Goal: Transaction & Acquisition: Purchase product/service

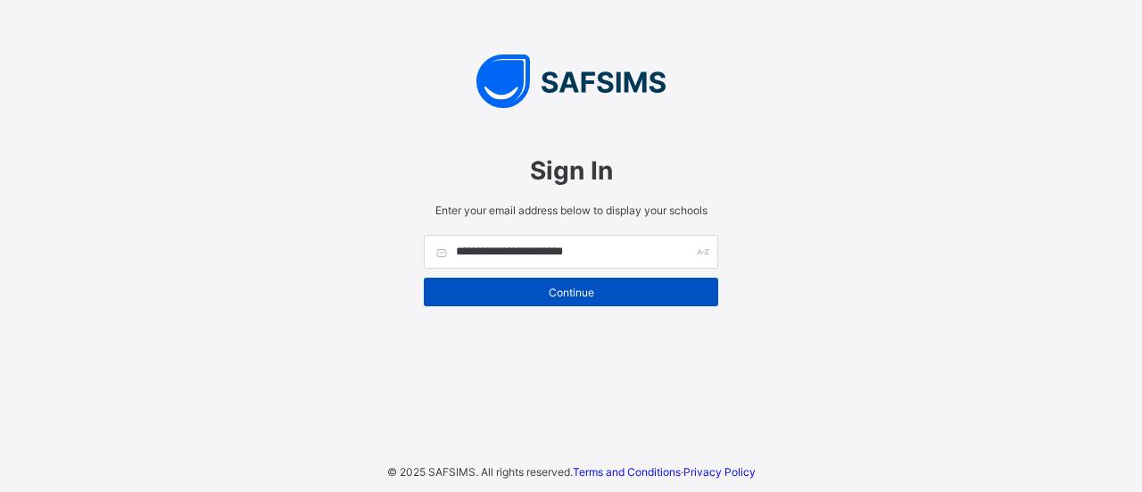
type input "**********"
click at [523, 286] on span "Continue" at bounding box center [571, 291] width 268 height 13
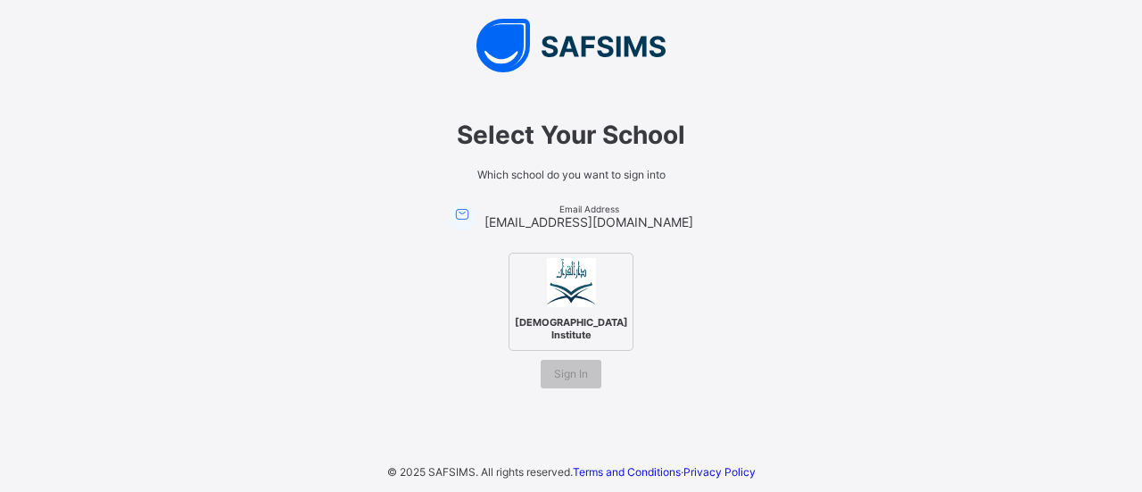
click at [546, 318] on span "Darul Quran Institute" at bounding box center [571, 328] width 122 height 34
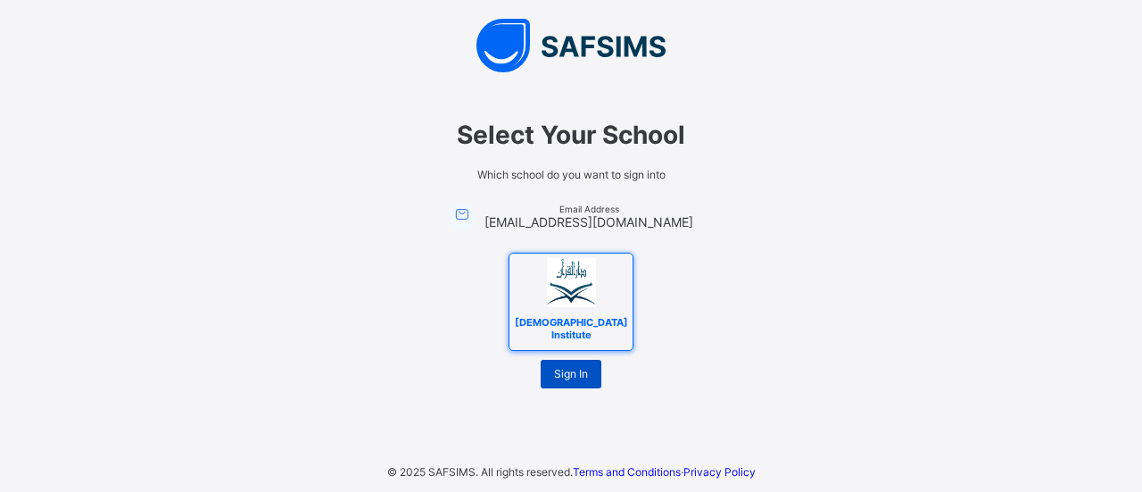
click at [574, 367] on span "Sign In" at bounding box center [571, 373] width 34 height 13
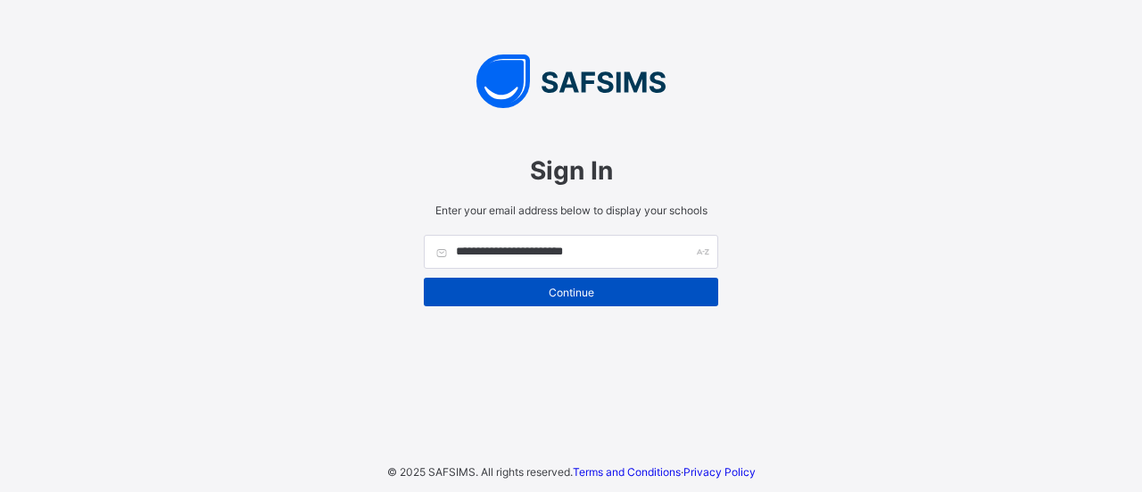
type input "**********"
click at [574, 286] on span "Continue" at bounding box center [571, 291] width 268 height 13
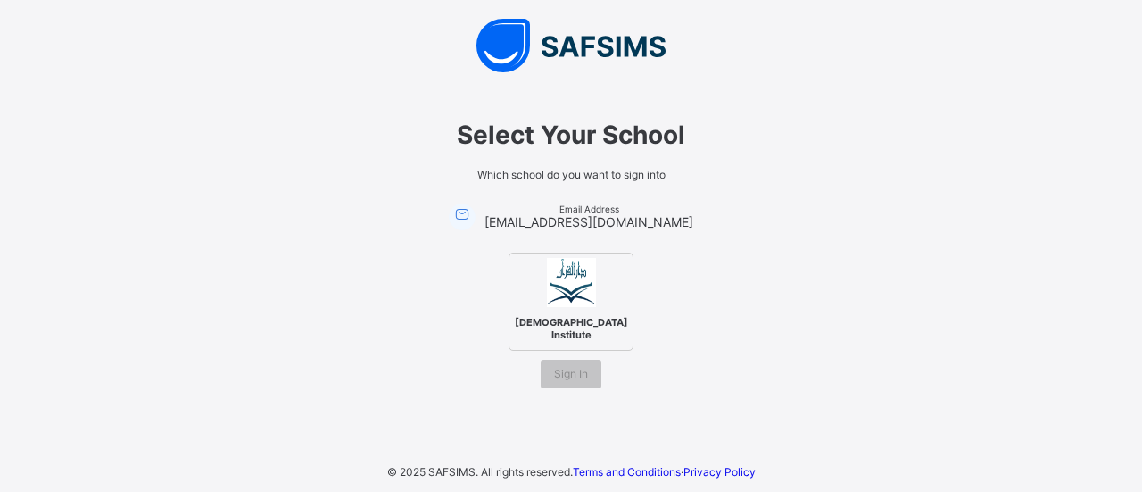
click at [574, 286] on img at bounding box center [571, 282] width 49 height 49
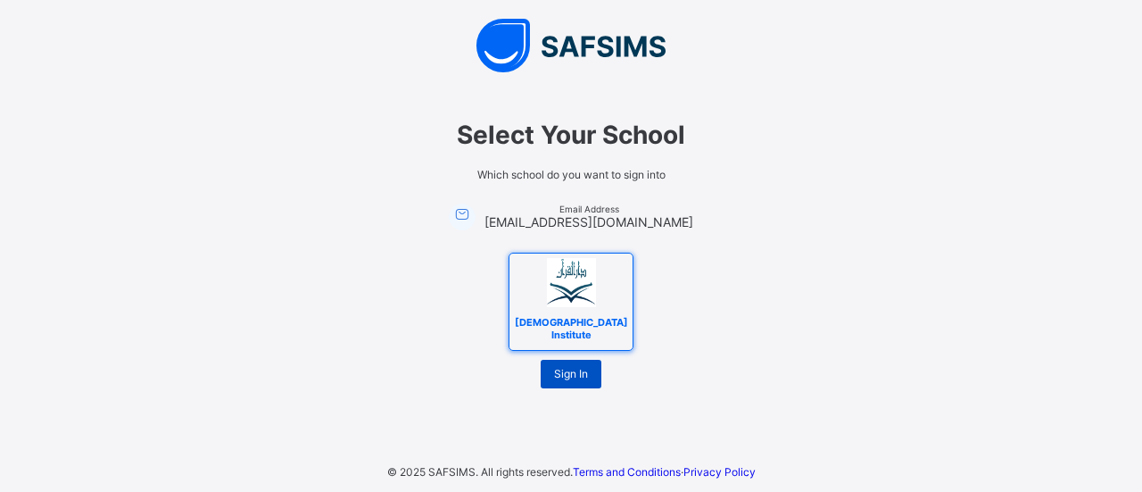
click at [575, 367] on span "Sign In" at bounding box center [571, 373] width 34 height 13
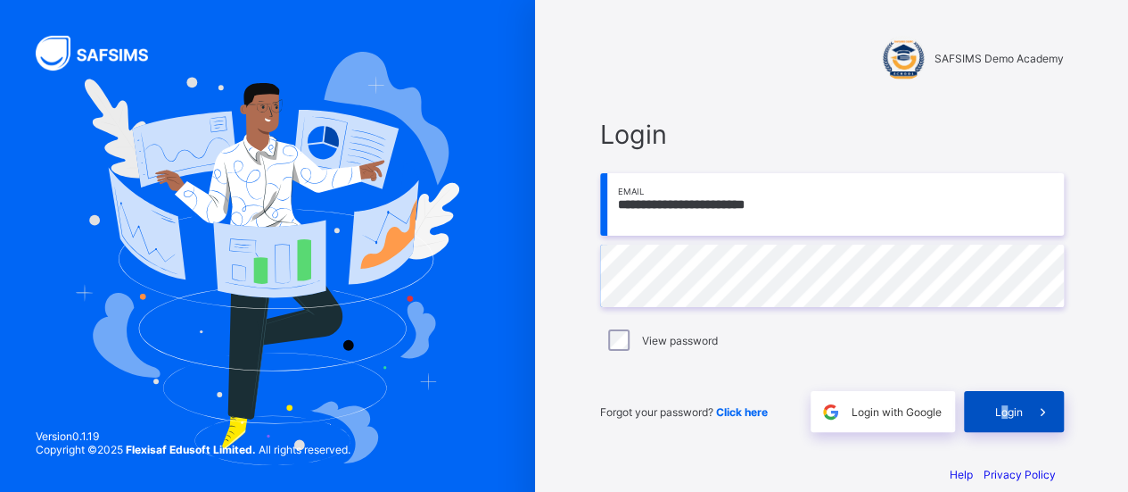
click at [1011, 406] on span "Login" at bounding box center [1010, 411] width 28 height 13
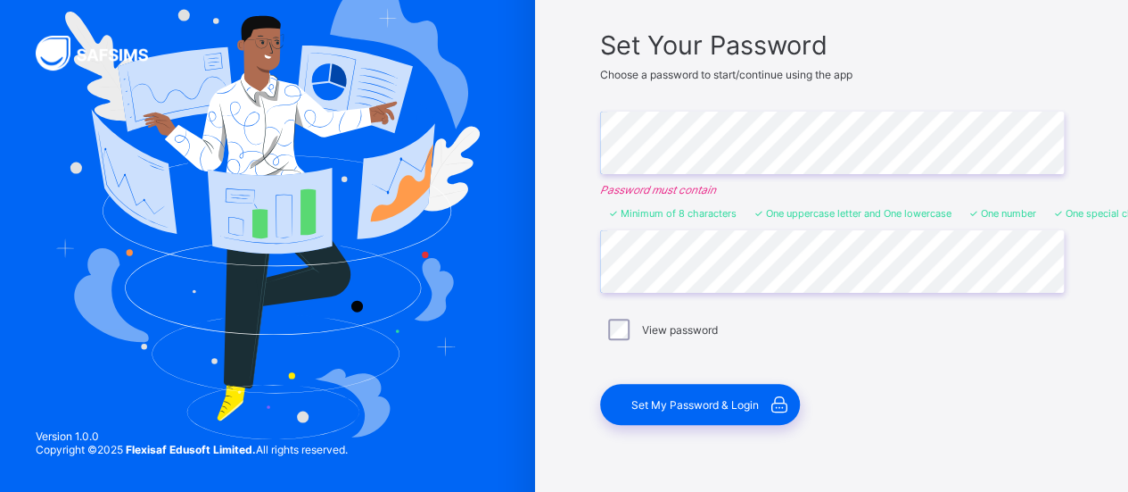
scroll to position [153, 0]
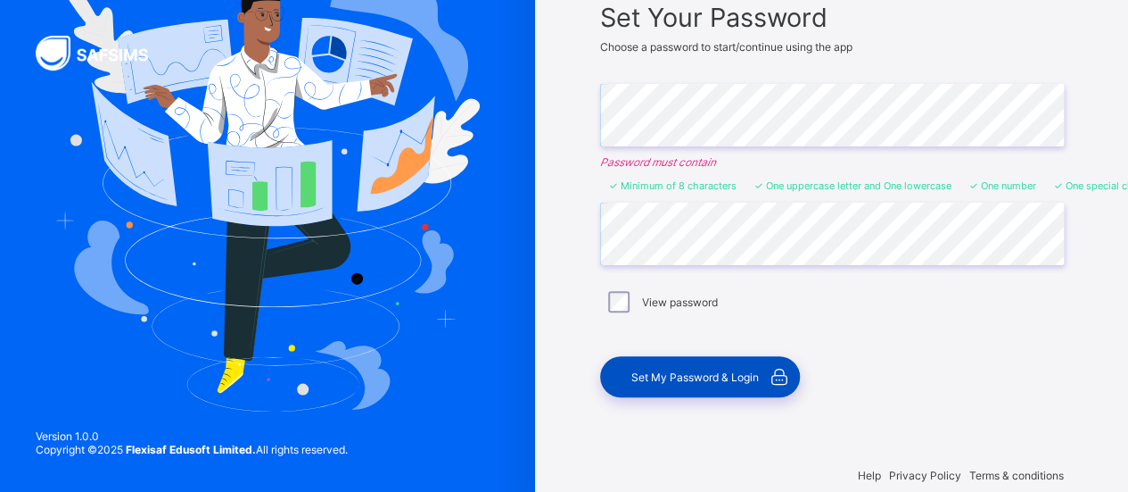
click at [743, 376] on span "Set My Password & Login" at bounding box center [696, 376] width 128 height 13
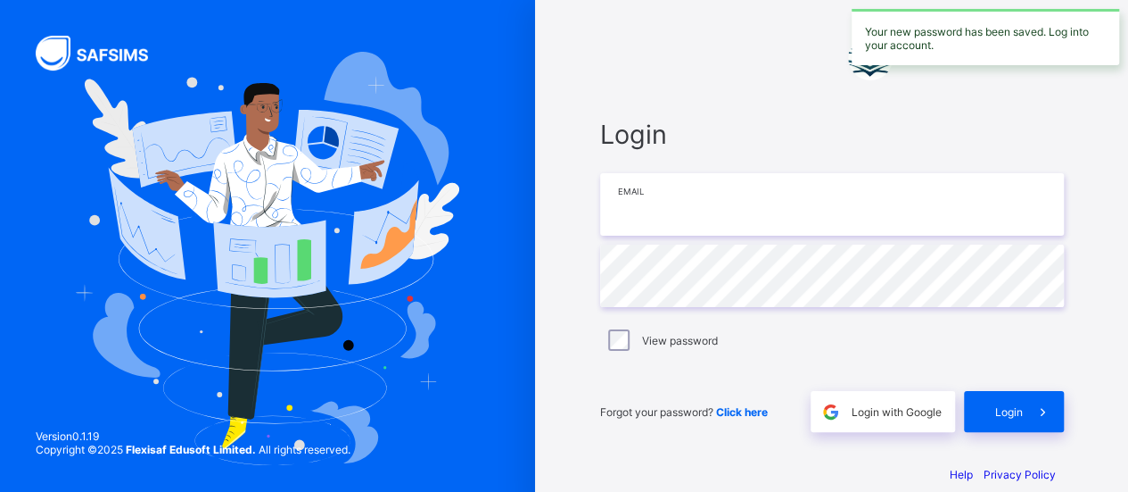
click at [954, 227] on input "email" at bounding box center [832, 204] width 464 height 62
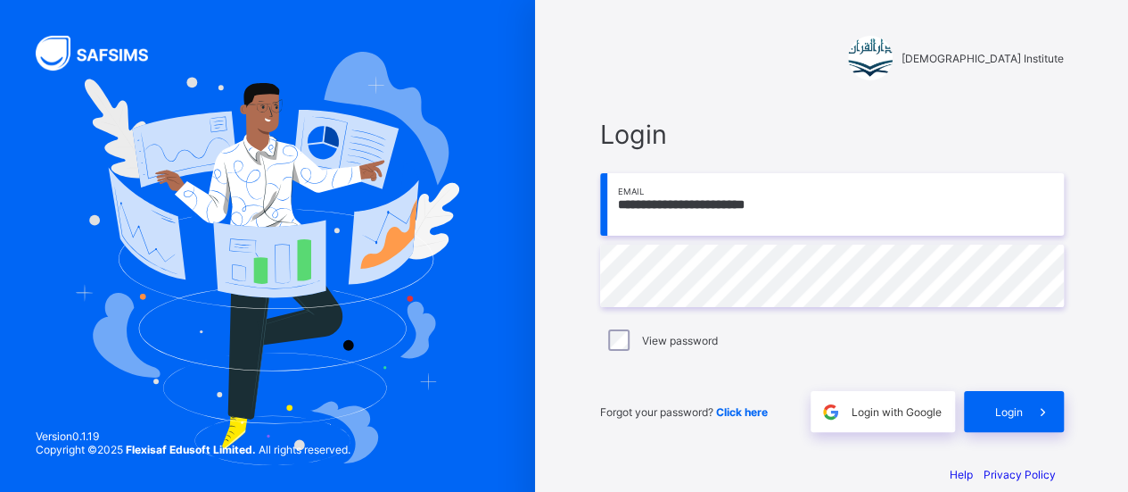
type input "**********"
click at [1044, 409] on icon at bounding box center [1043, 411] width 19 height 17
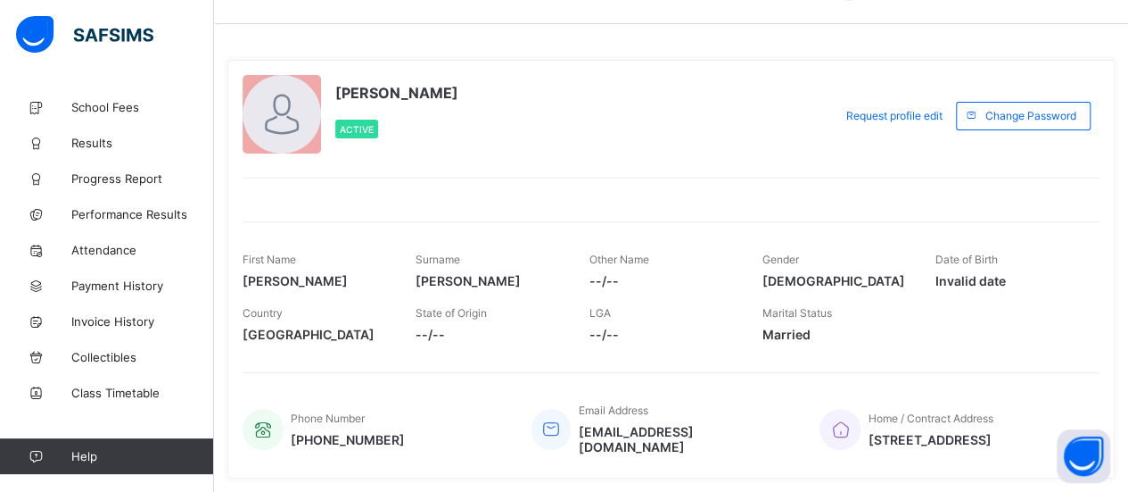
scroll to position [99, 0]
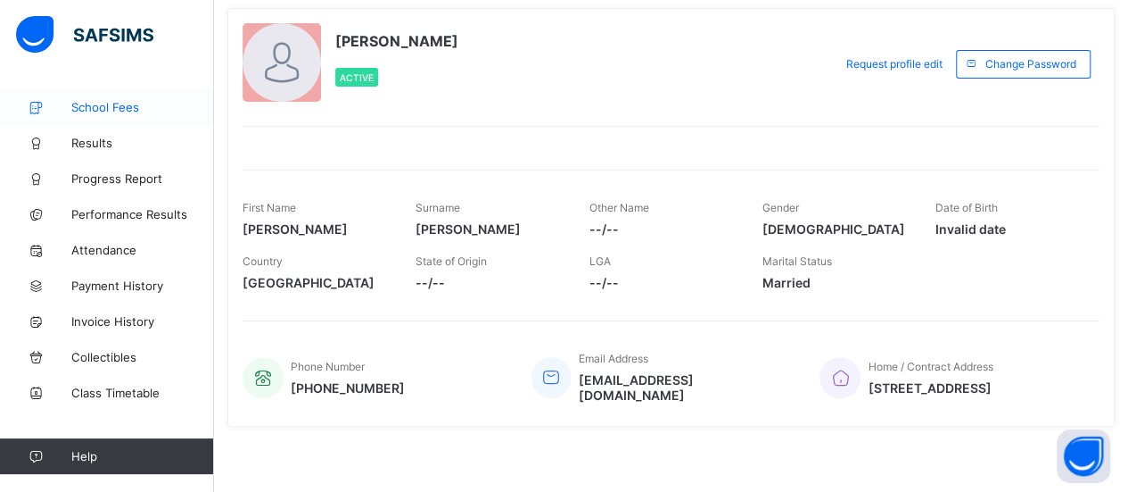
click at [116, 111] on span "School Fees" at bounding box center [142, 107] width 143 height 14
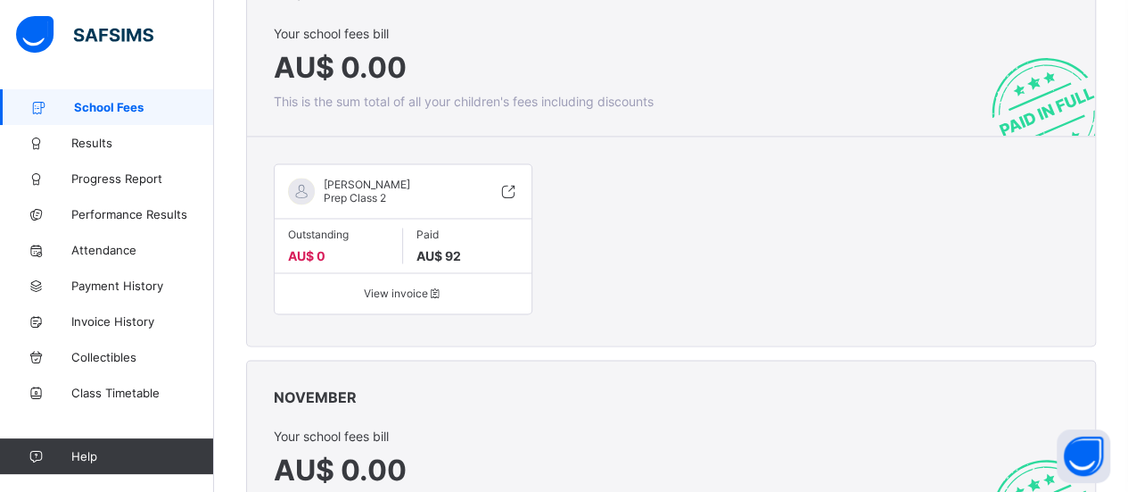
scroll to position [4823, 0]
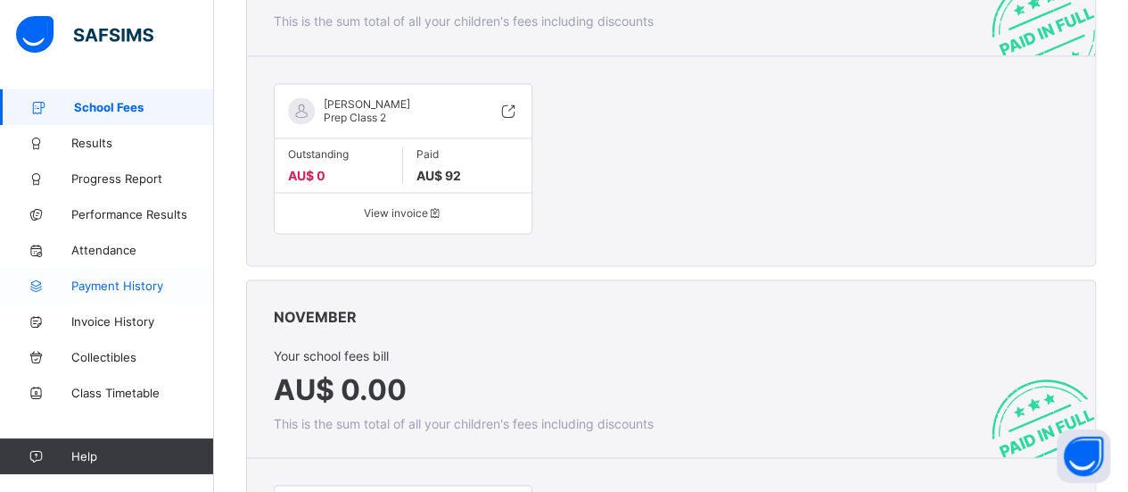
click at [130, 279] on span "Payment History" at bounding box center [142, 285] width 143 height 14
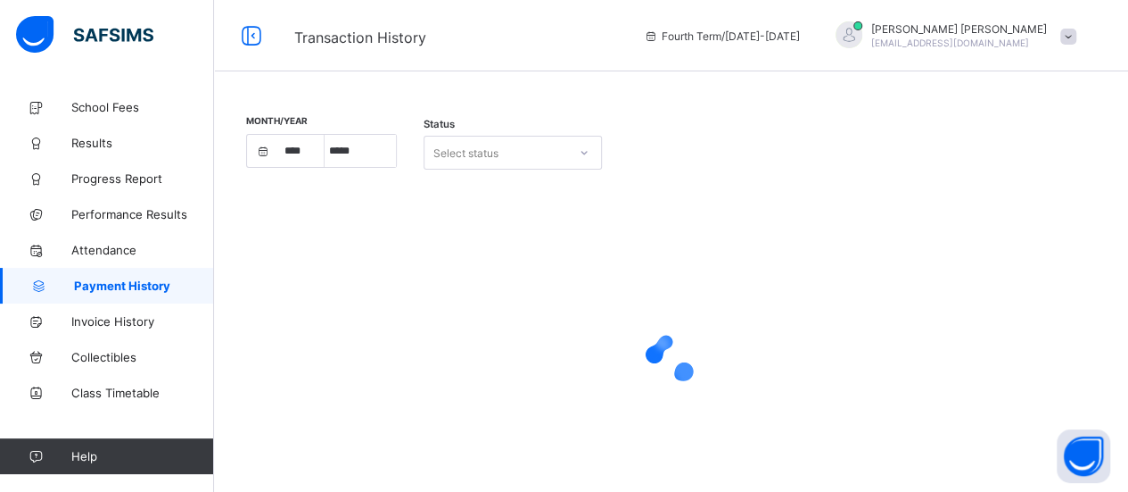
select select "****"
select select "*"
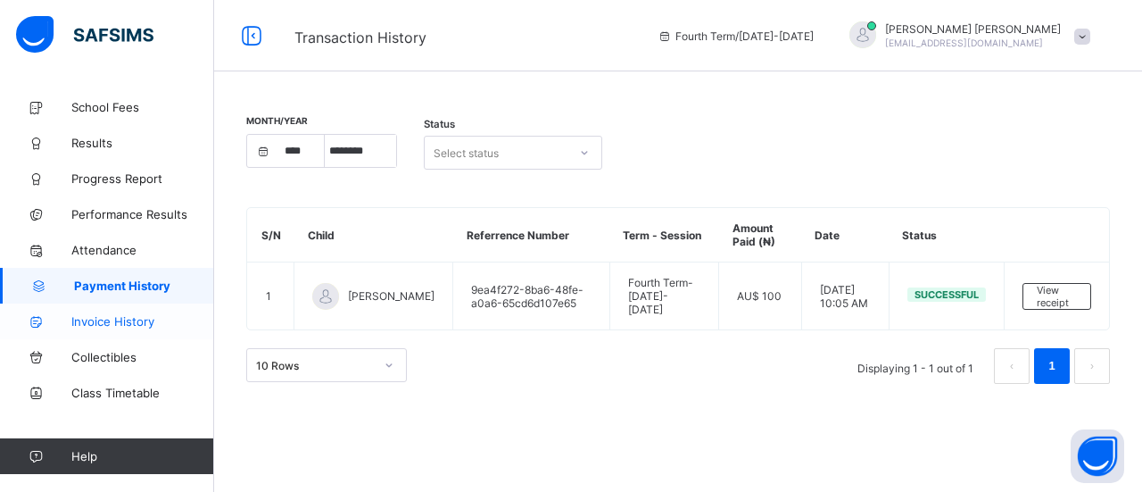
click at [102, 315] on span "Invoice History" at bounding box center [142, 321] width 143 height 14
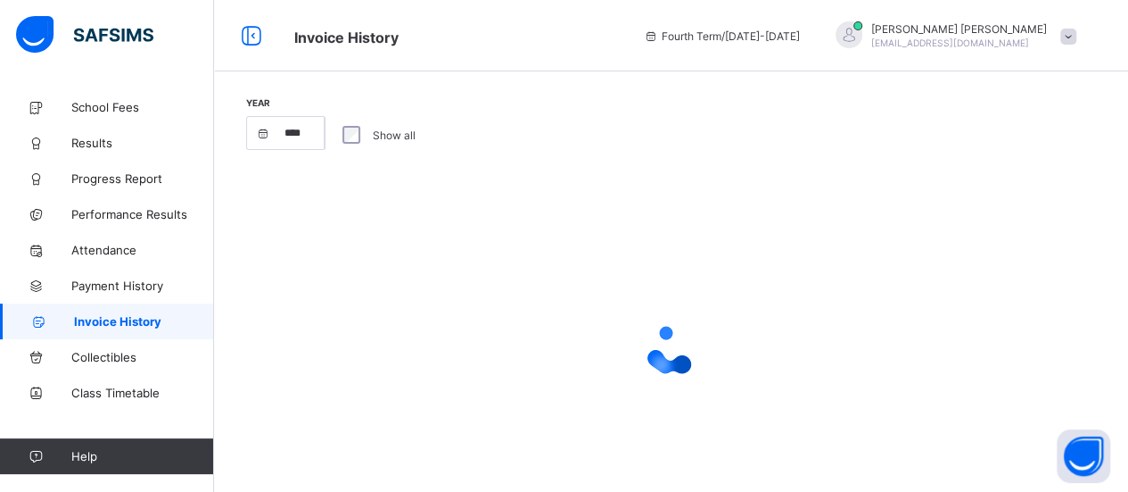
select select "****"
click at [112, 354] on span "Collectibles" at bounding box center [142, 357] width 143 height 14
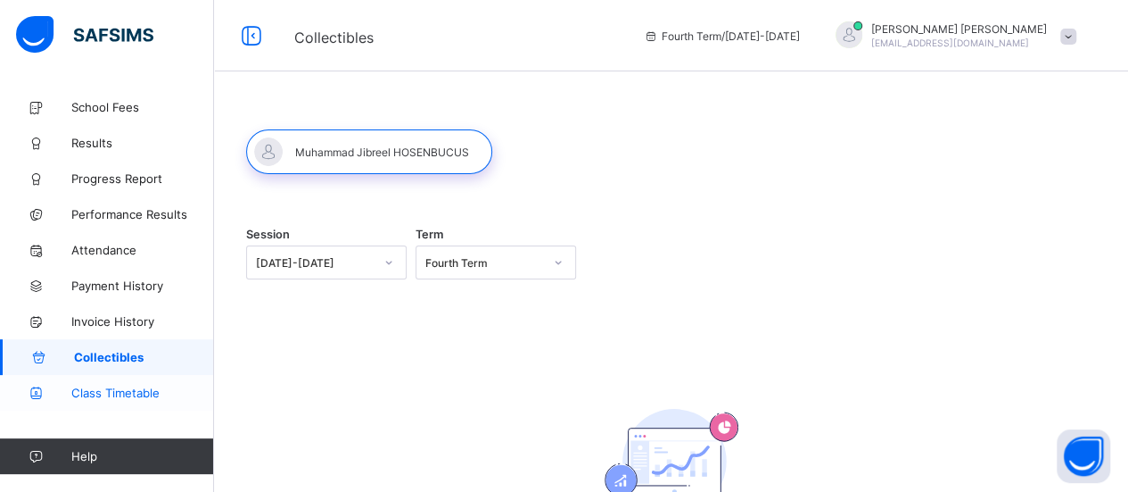
click at [128, 388] on span "Class Timetable" at bounding box center [142, 392] width 143 height 14
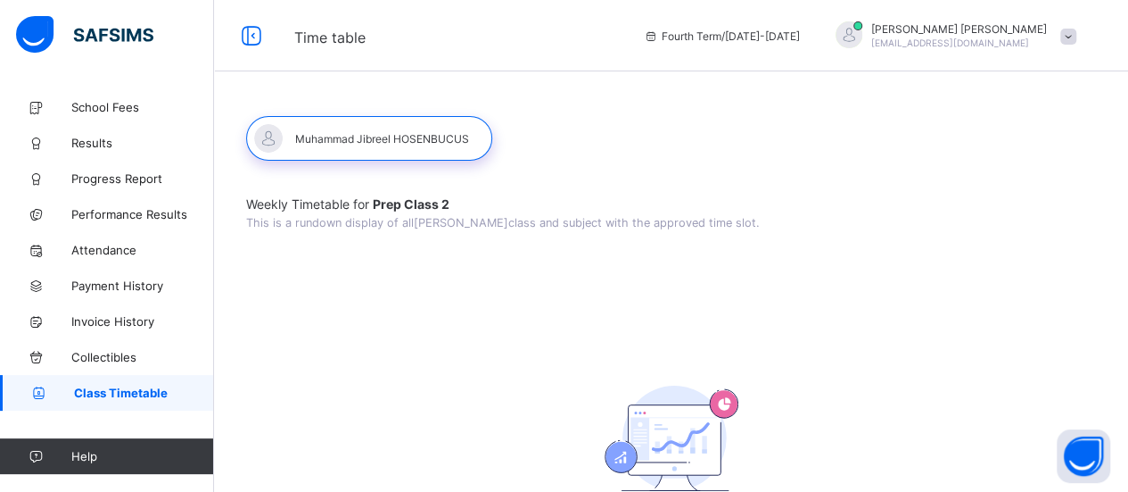
click at [1077, 43] on span at bounding box center [1069, 37] width 16 height 16
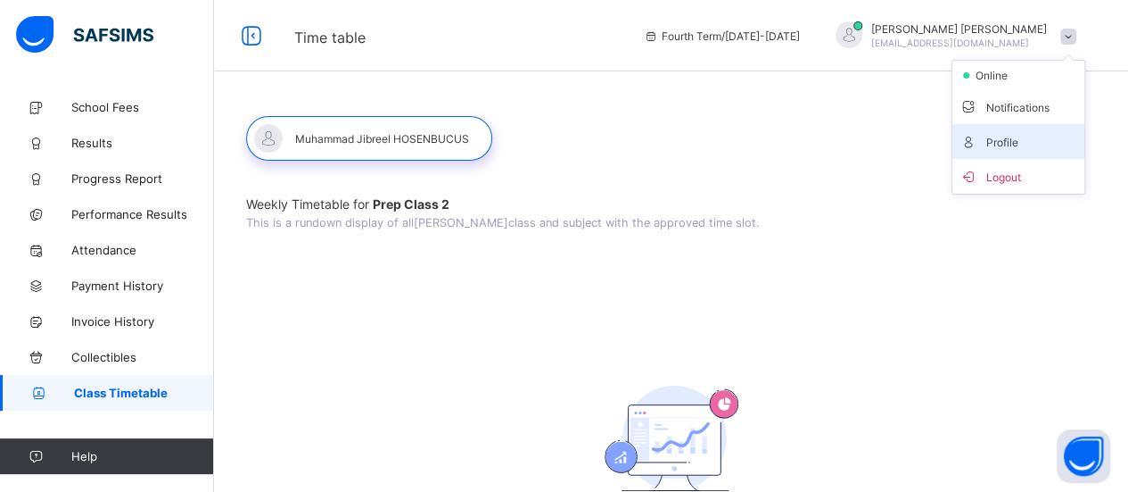
click at [1026, 143] on span "Profile" at bounding box center [1019, 141] width 118 height 21
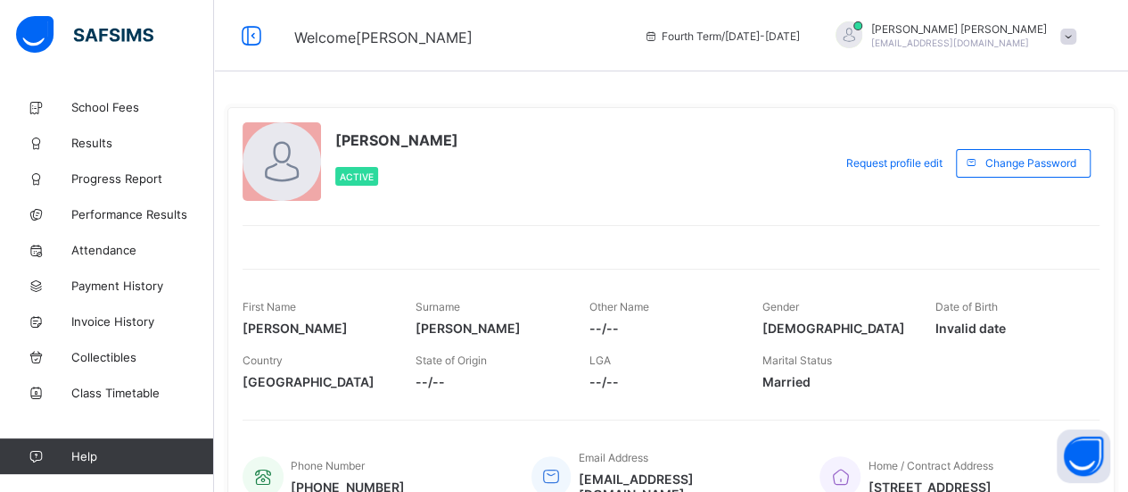
click at [47, 28] on img at bounding box center [84, 34] width 137 height 37
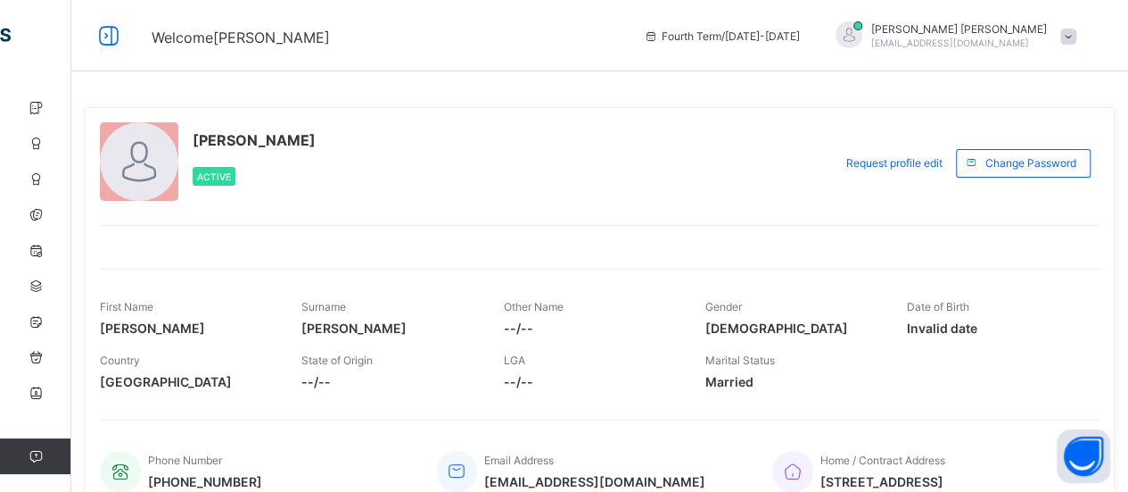
click at [107, 42] on icon at bounding box center [109, 36] width 30 height 26
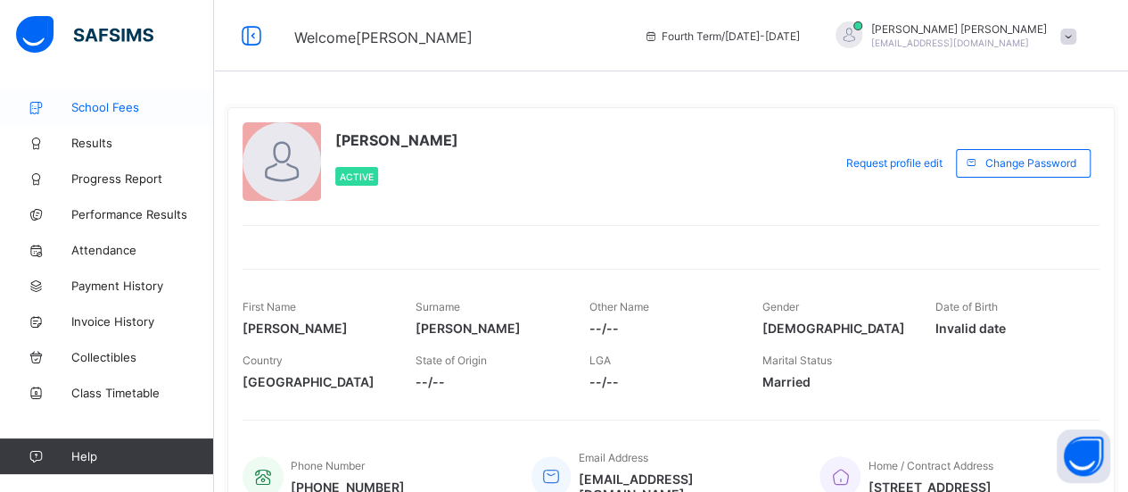
click at [118, 110] on span "School Fees" at bounding box center [142, 107] width 143 height 14
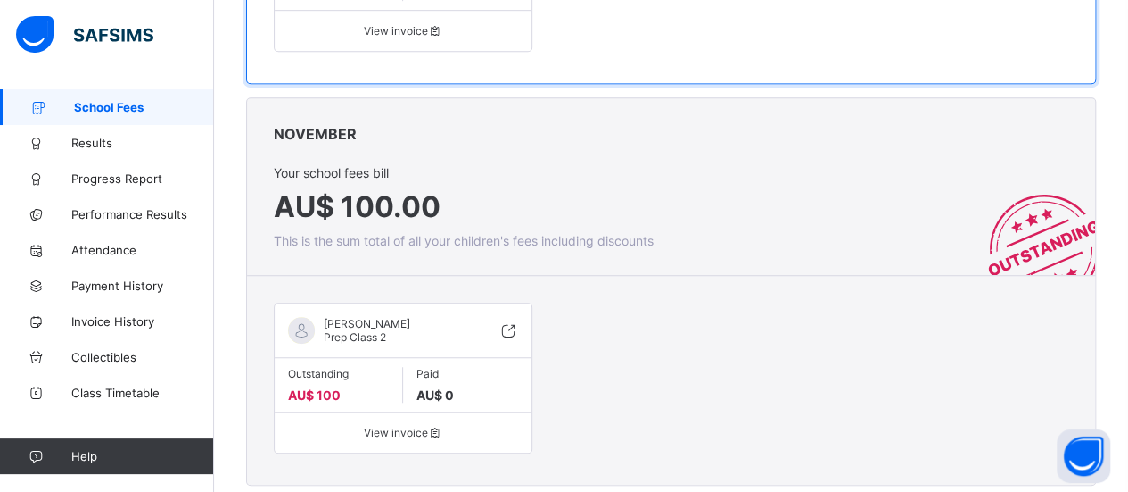
scroll to position [558, 0]
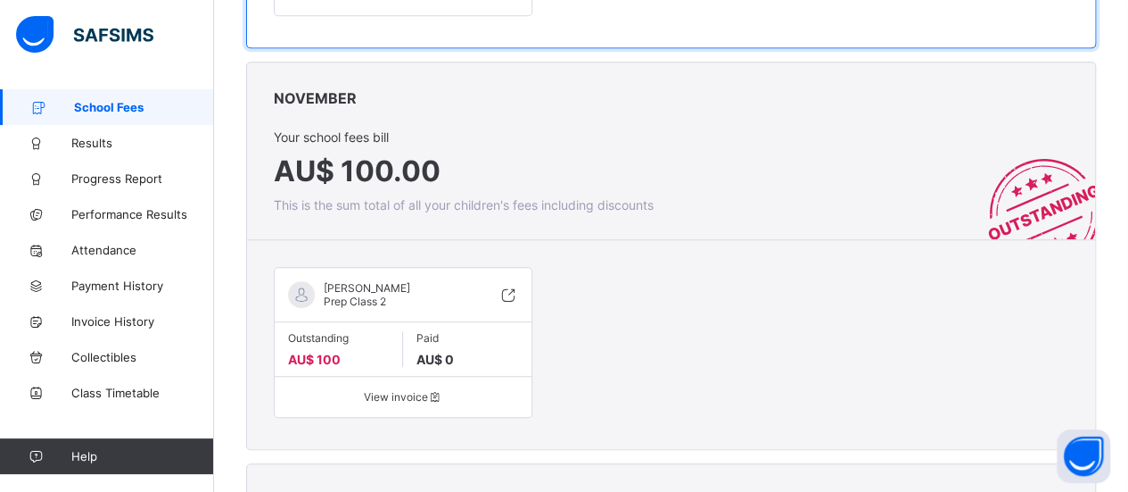
click at [390, 308] on div "[PERSON_NAME] Prep Class 2" at bounding box center [362, 294] width 95 height 27
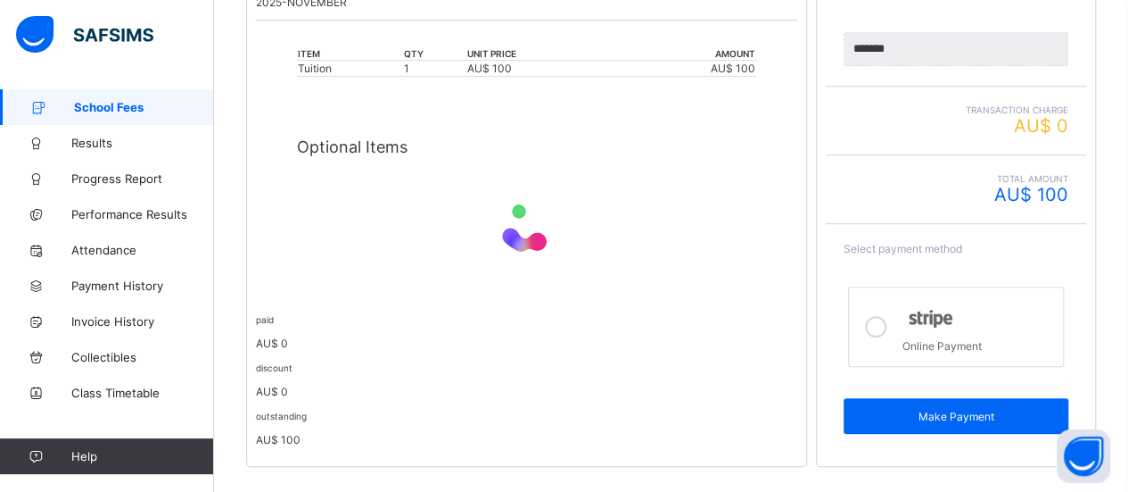
scroll to position [430, 0]
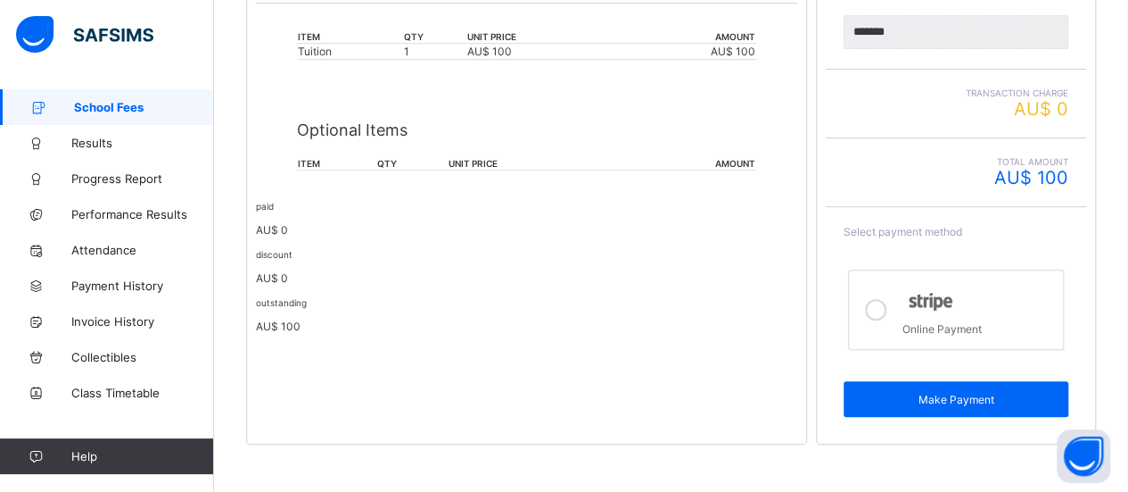
click at [883, 301] on icon at bounding box center [875, 309] width 21 height 21
click at [440, 281] on div "paid AU$ 0 discount AU$ 0 outstanding AU$ 100" at bounding box center [526, 266] width 541 height 134
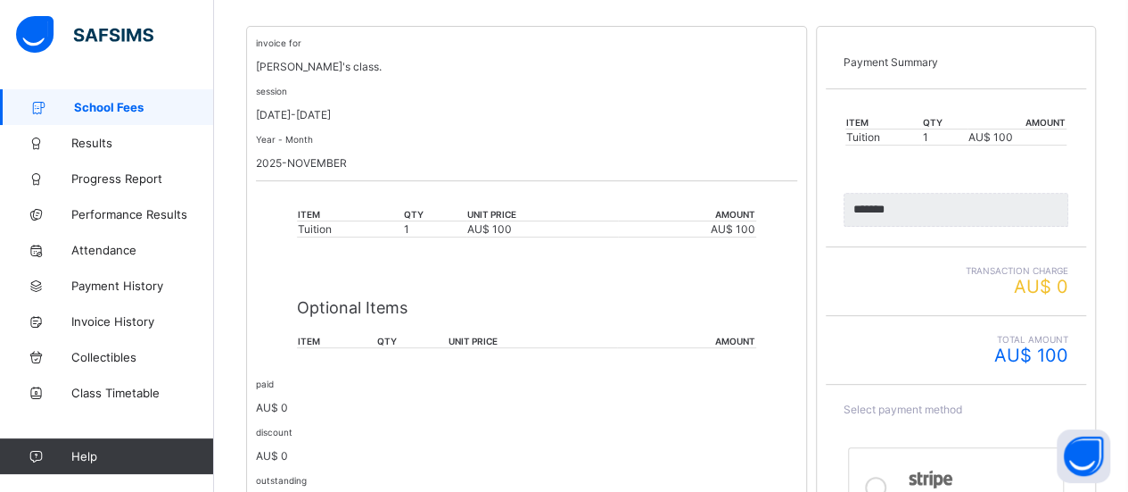
scroll to position [252, 0]
click at [159, 454] on span "Help" at bounding box center [142, 456] width 142 height 14
click at [56, 452] on icon at bounding box center [35, 456] width 71 height 13
click at [32, 453] on icon at bounding box center [35, 456] width 71 height 13
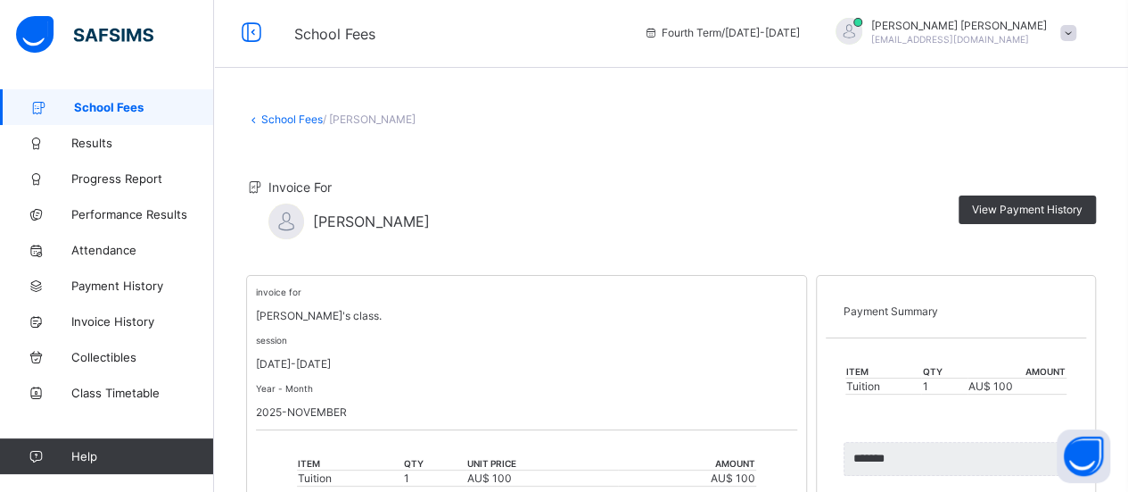
scroll to position [0, 0]
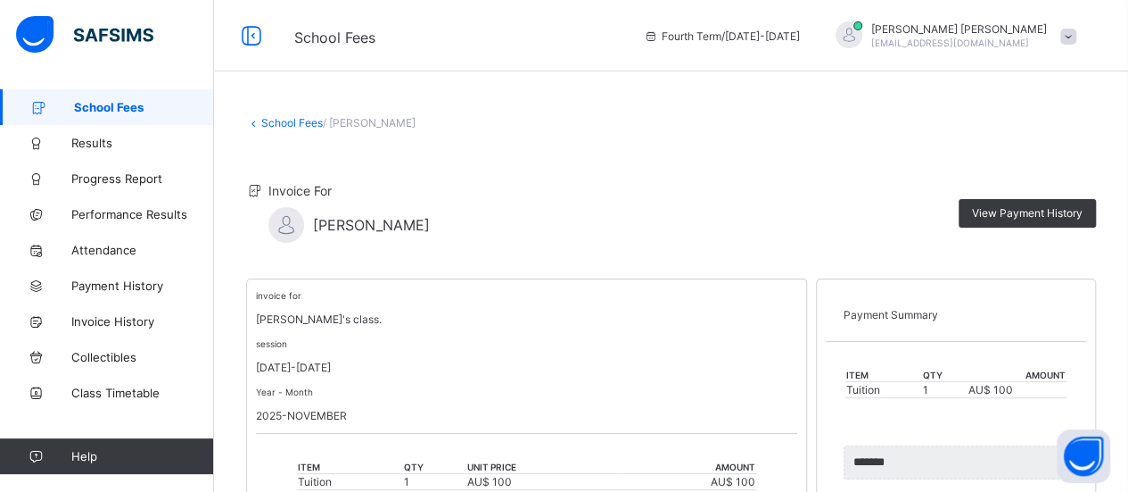
click at [1070, 42] on div "[PERSON_NAME] [EMAIL_ADDRESS][DOMAIN_NAME]" at bounding box center [952, 35] width 268 height 29
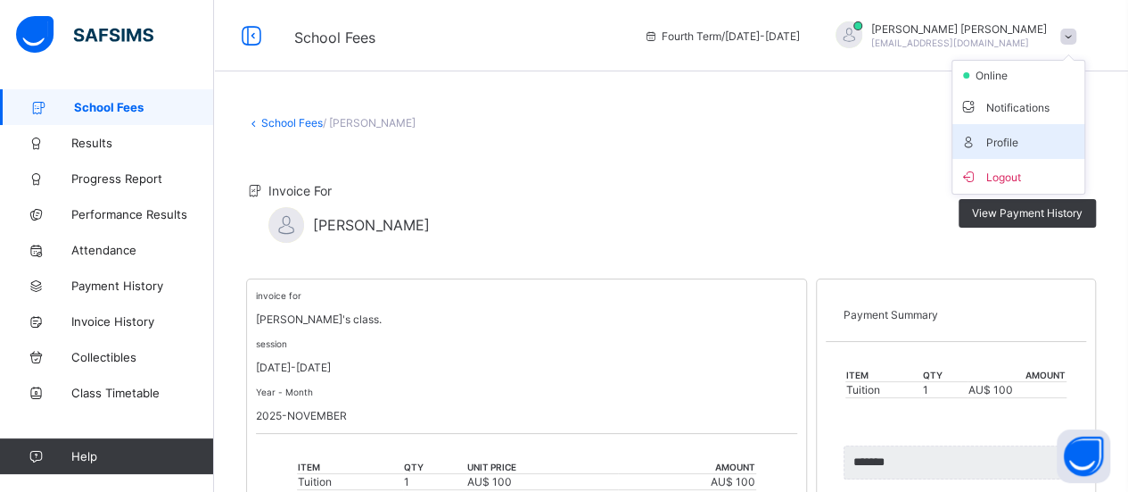
click at [1019, 144] on span "Profile" at bounding box center [1019, 141] width 118 height 21
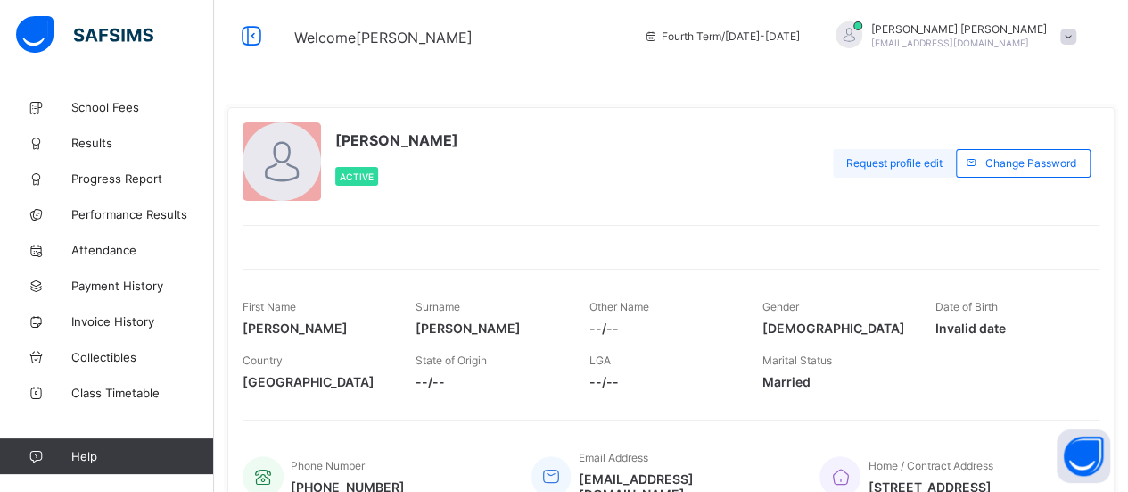
click at [943, 161] on span "Request profile edit" at bounding box center [895, 162] width 96 height 13
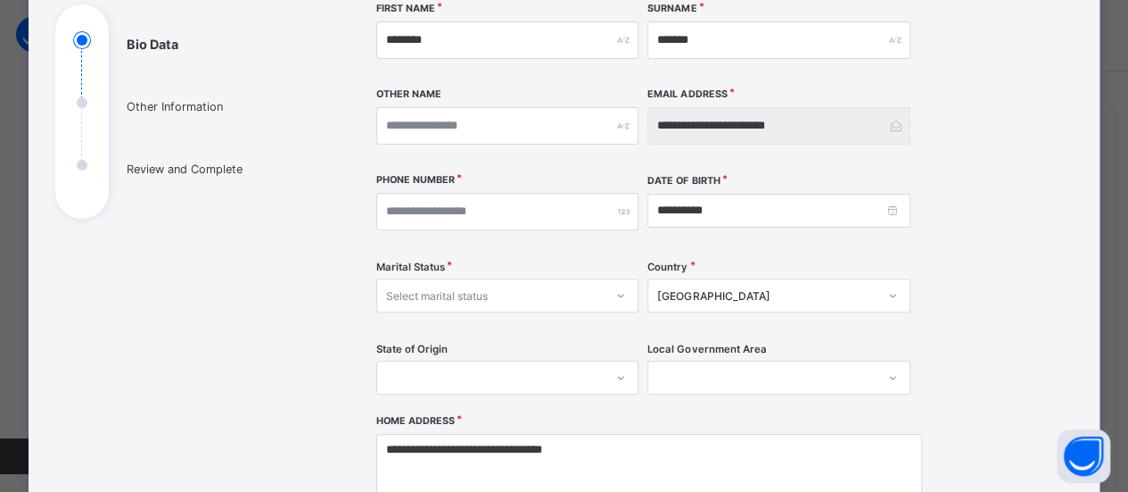
scroll to position [300, 0]
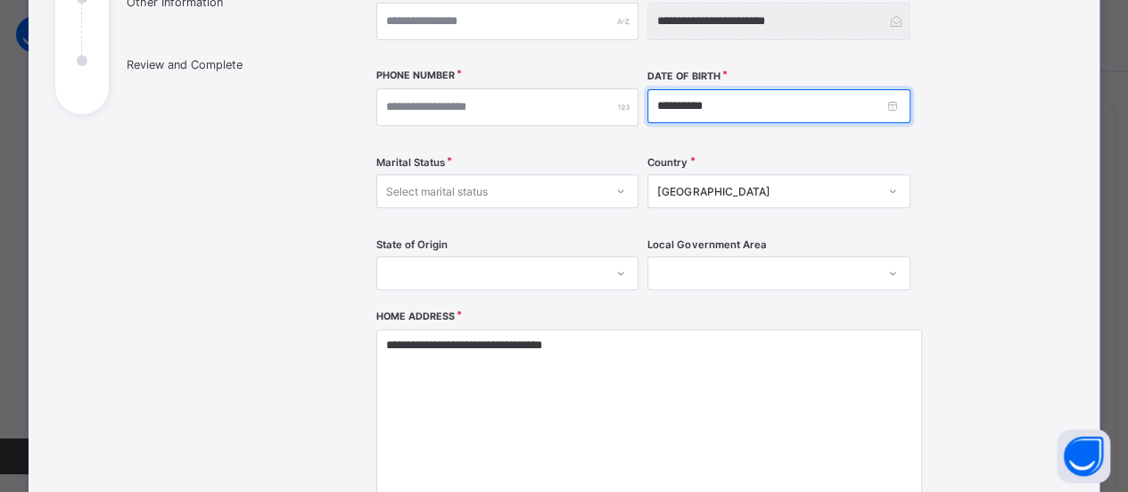
click at [889, 112] on input "**********" at bounding box center [779, 106] width 263 height 34
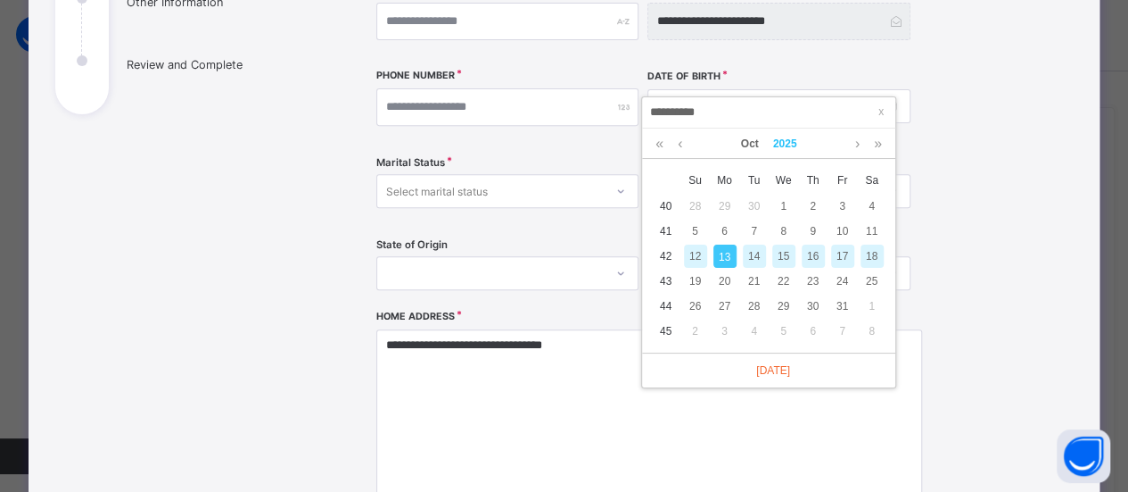
click at [792, 148] on link "2025" at bounding box center [785, 143] width 38 height 30
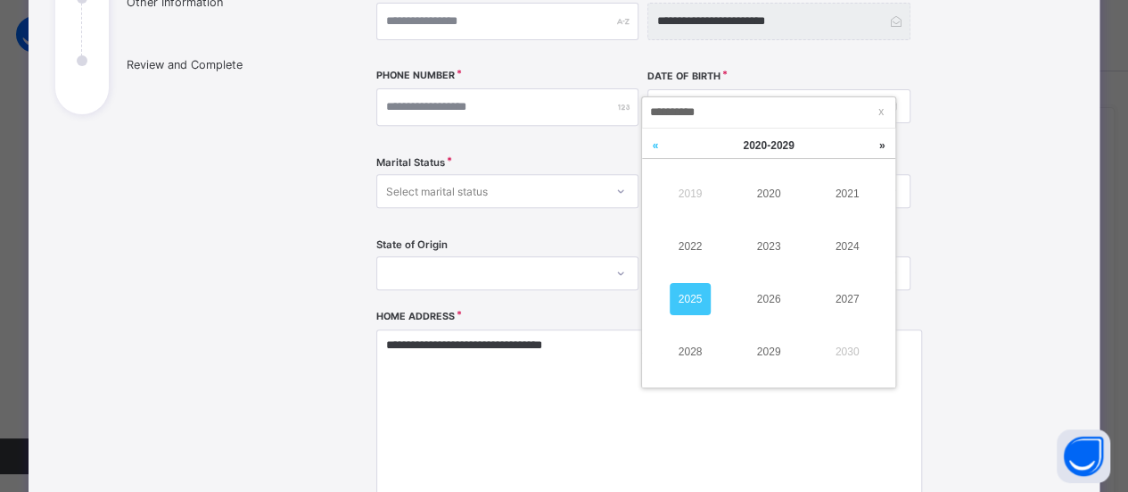
click at [647, 146] on link at bounding box center [655, 145] width 27 height 34
click at [648, 146] on link at bounding box center [655, 145] width 27 height 34
click at [842, 249] on link "1984" at bounding box center [847, 246] width 41 height 32
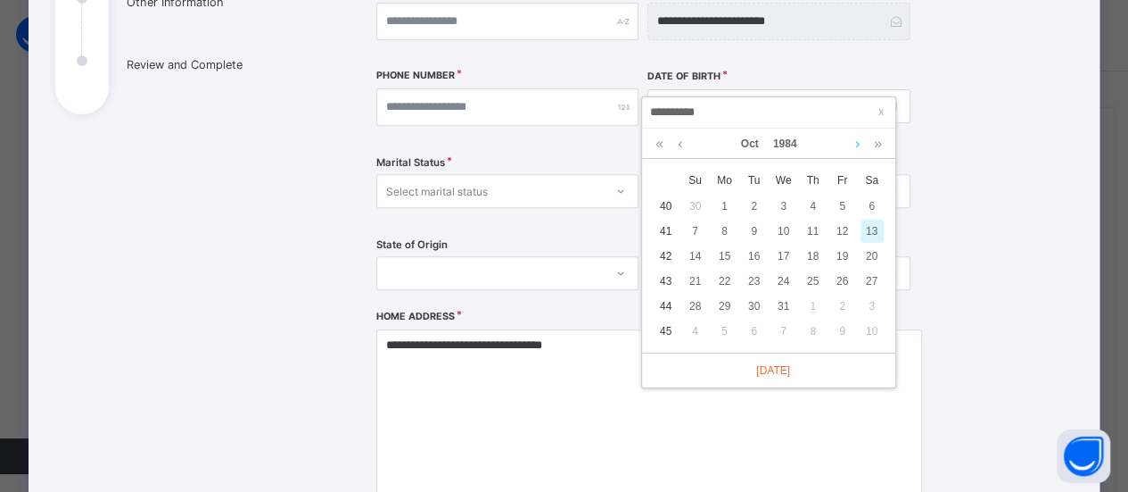
click at [855, 144] on link at bounding box center [857, 143] width 13 height 30
click at [683, 145] on link at bounding box center [679, 143] width 13 height 30
click at [726, 254] on div "10" at bounding box center [725, 255] width 23 height 23
type input "**********"
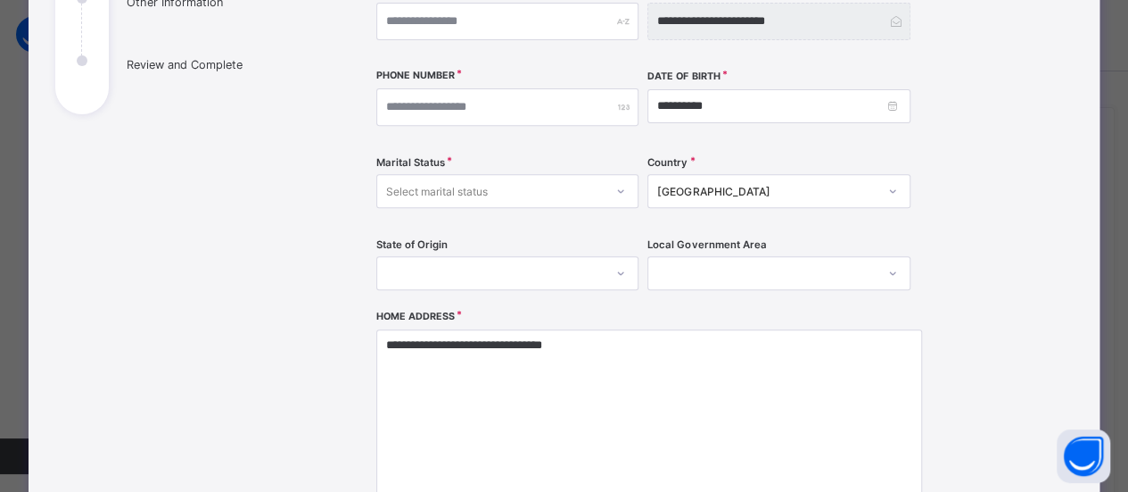
click at [975, 285] on div "**********" at bounding box center [711, 261] width 671 height 729
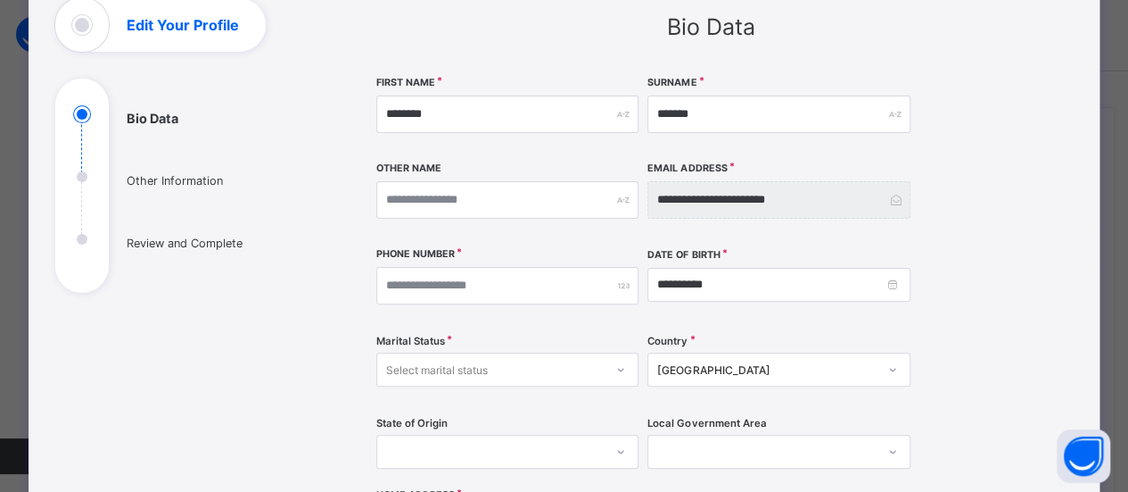
scroll to position [211, 0]
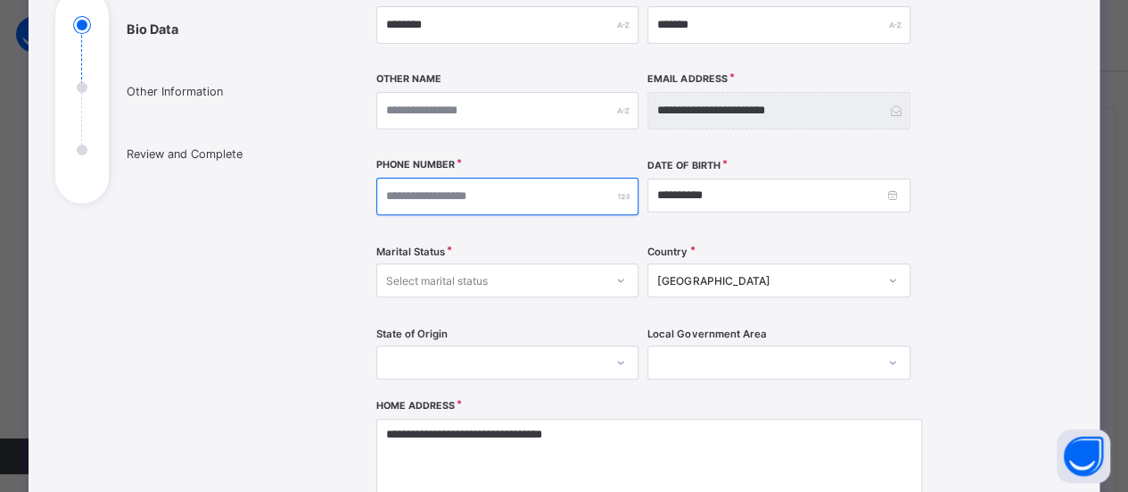
click at [574, 204] on input "number" at bounding box center [507, 196] width 263 height 37
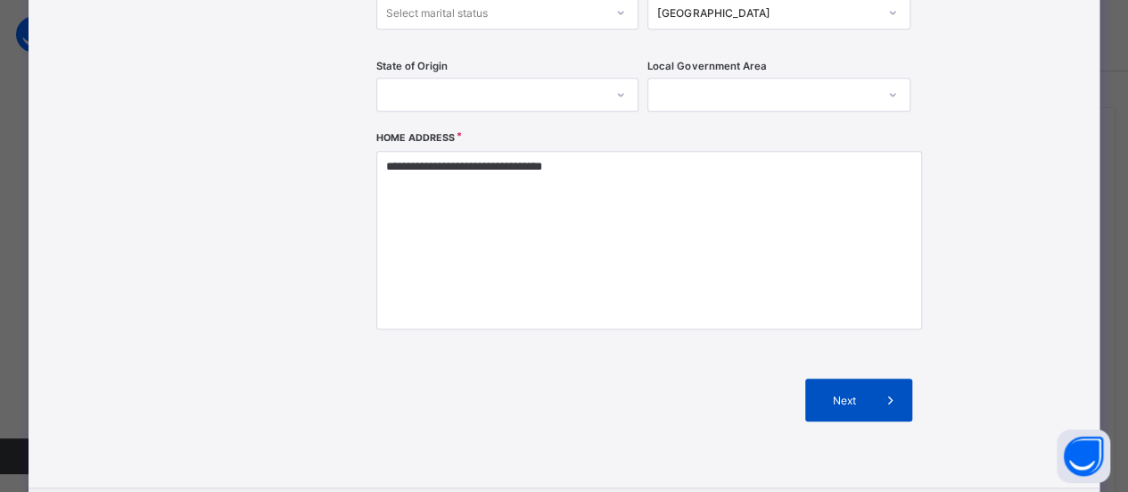
type input "*********"
click at [839, 406] on div "Next" at bounding box center [859, 399] width 107 height 43
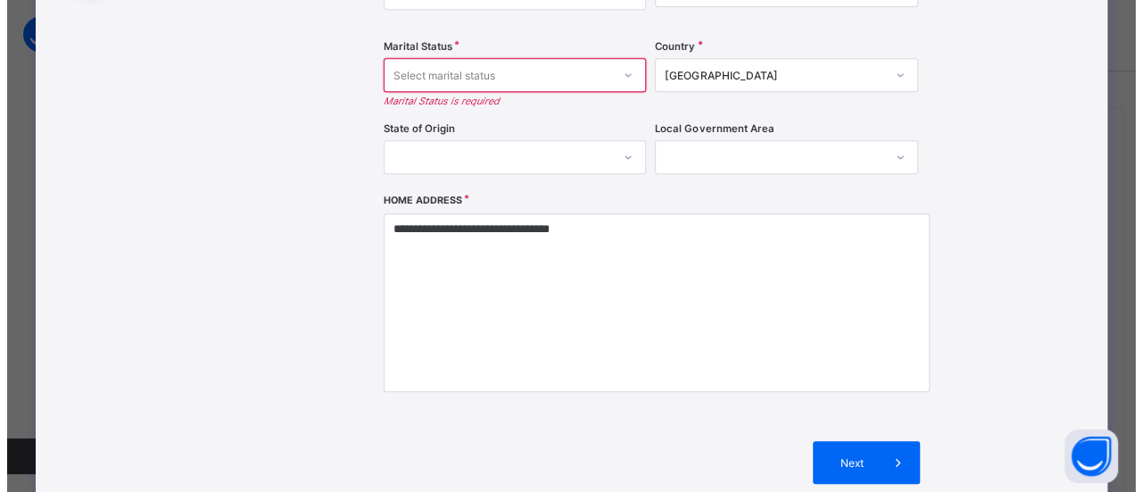
scroll to position [389, 0]
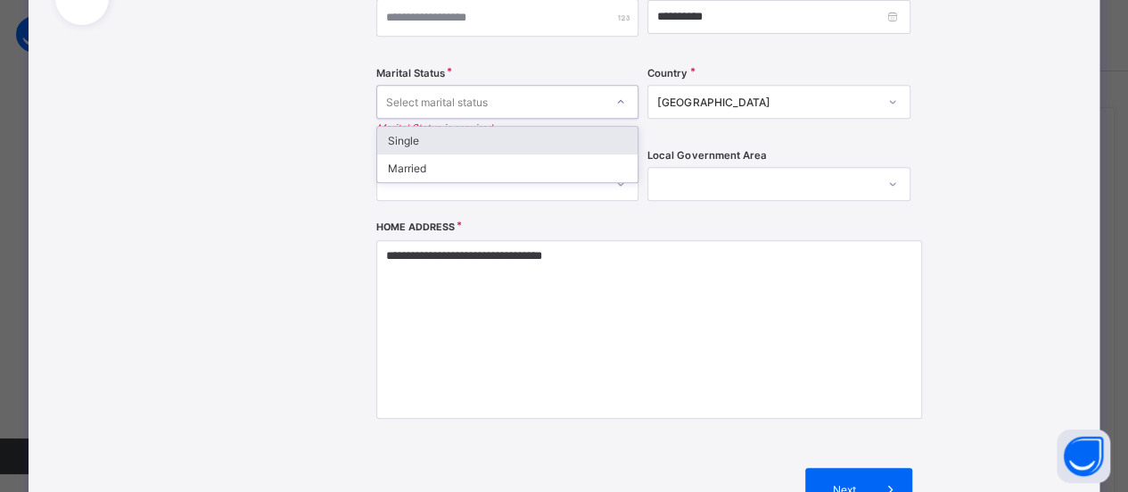
click at [572, 110] on div "Select marital status" at bounding box center [490, 101] width 227 height 25
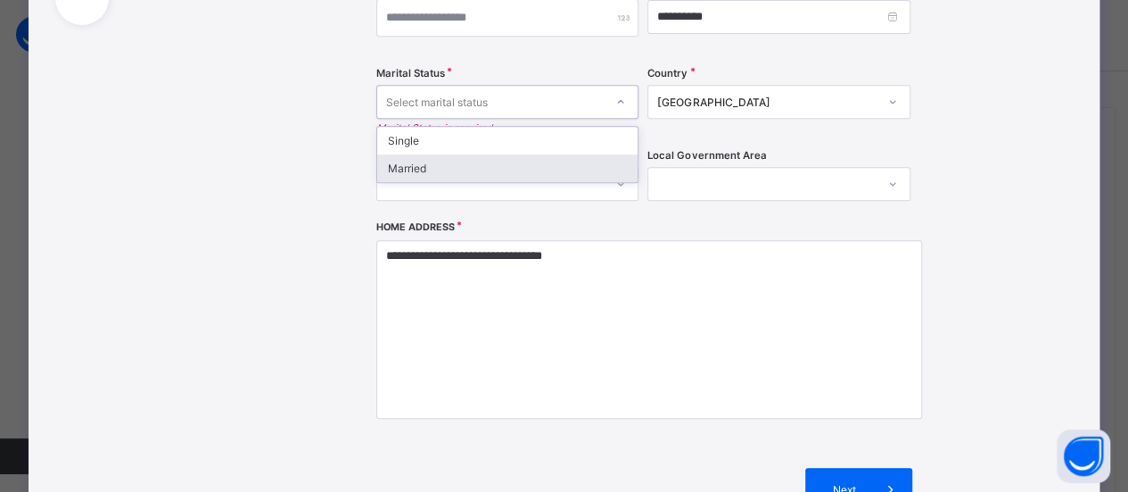
click at [451, 176] on div "Married" at bounding box center [507, 168] width 261 height 28
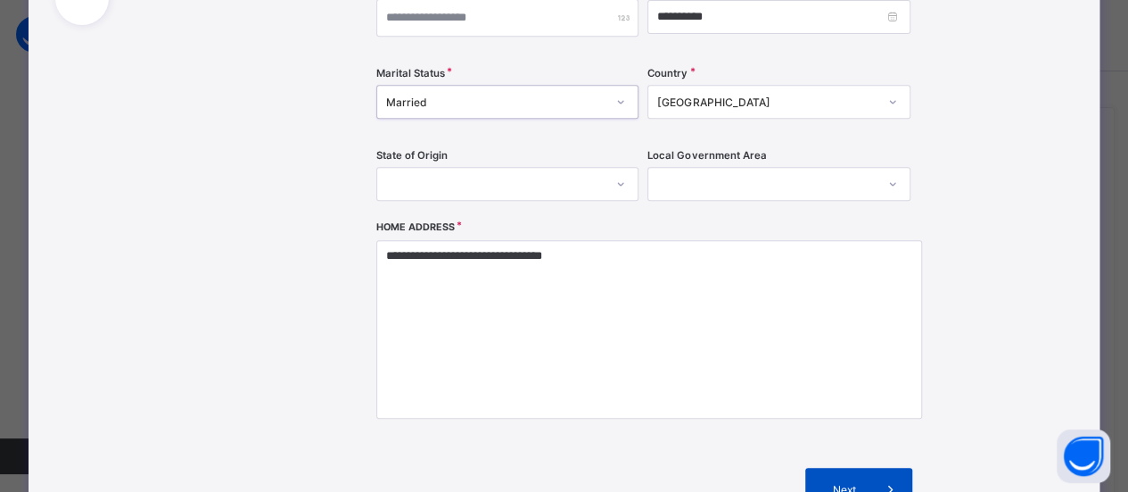
click at [821, 473] on div "Next" at bounding box center [859, 488] width 107 height 43
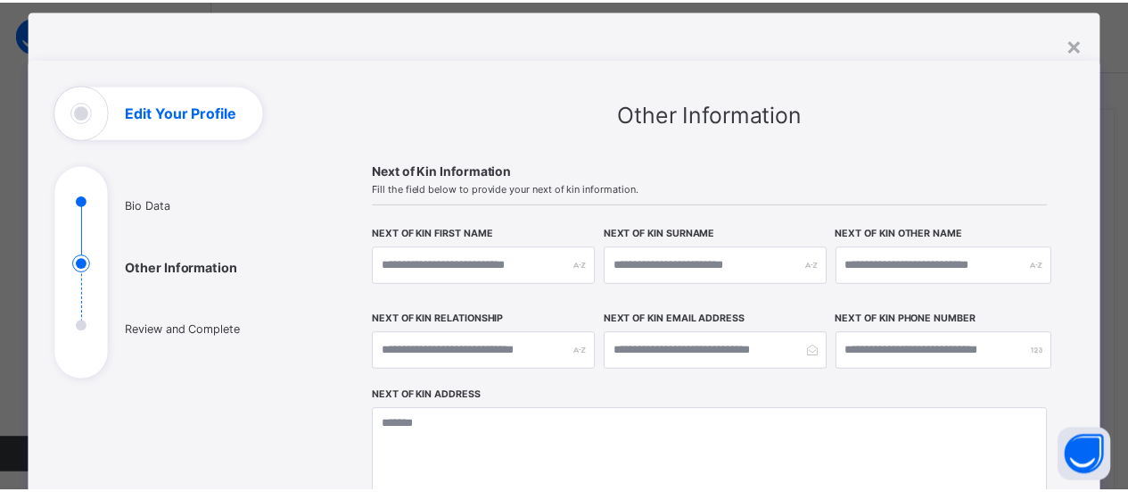
scroll to position [0, 0]
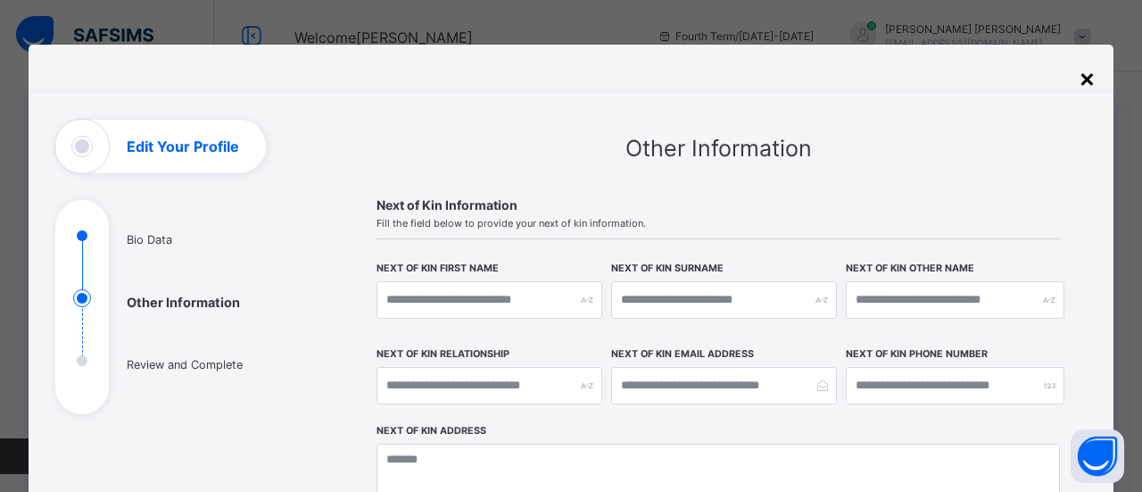
click at [1085, 78] on div "×" at bounding box center [1086, 77] width 17 height 30
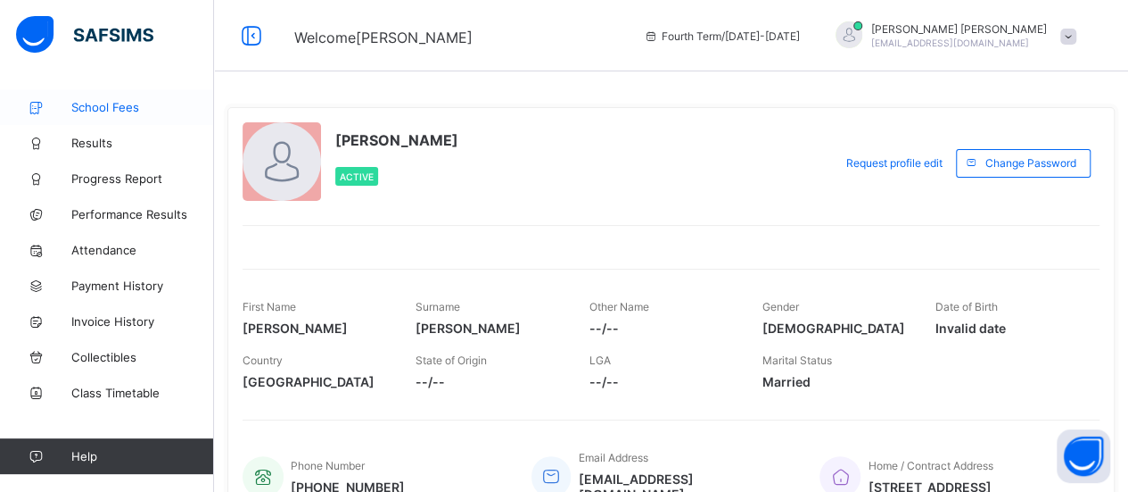
click at [123, 108] on span "School Fees" at bounding box center [142, 107] width 143 height 14
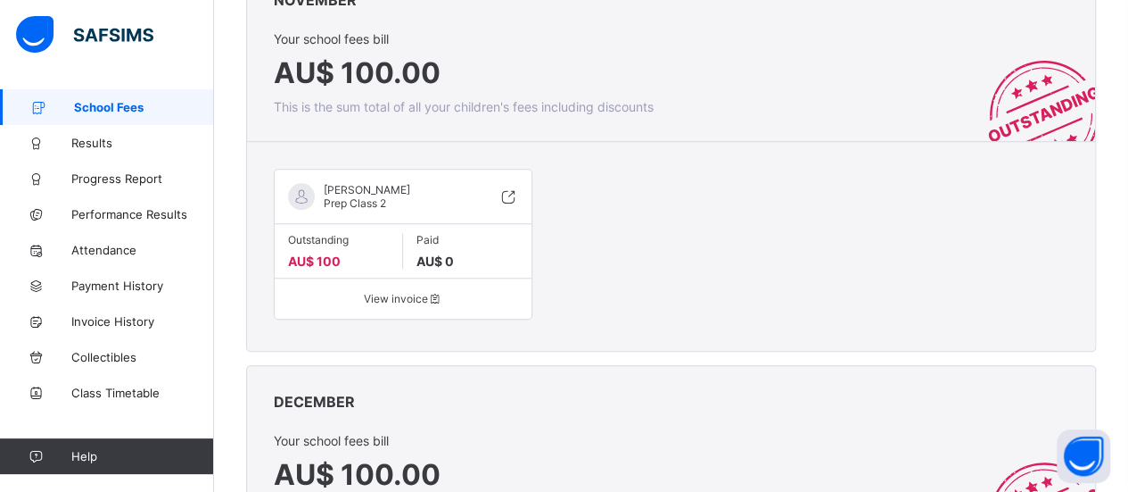
scroll to position [620, 0]
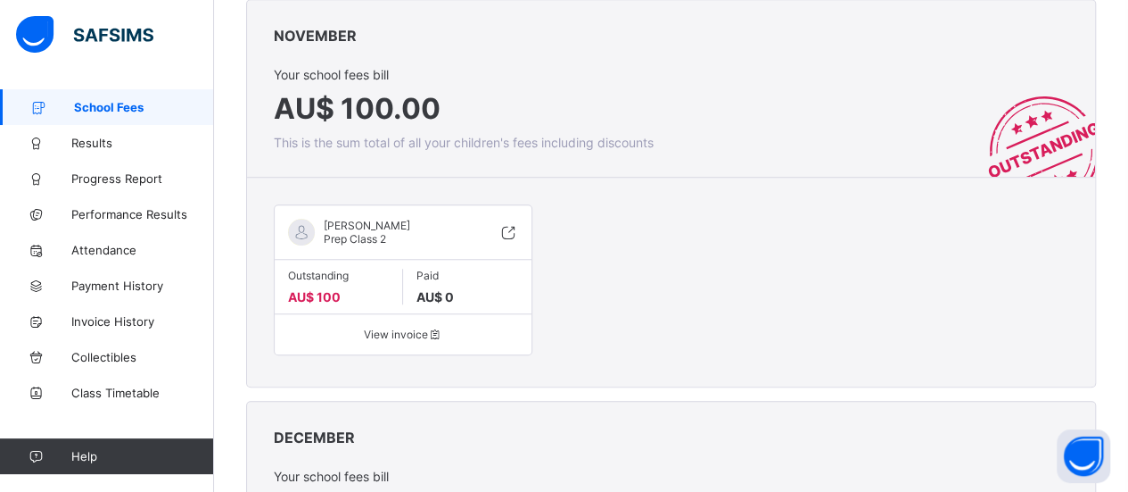
click at [378, 231] on span "[PERSON_NAME]" at bounding box center [367, 225] width 87 height 13
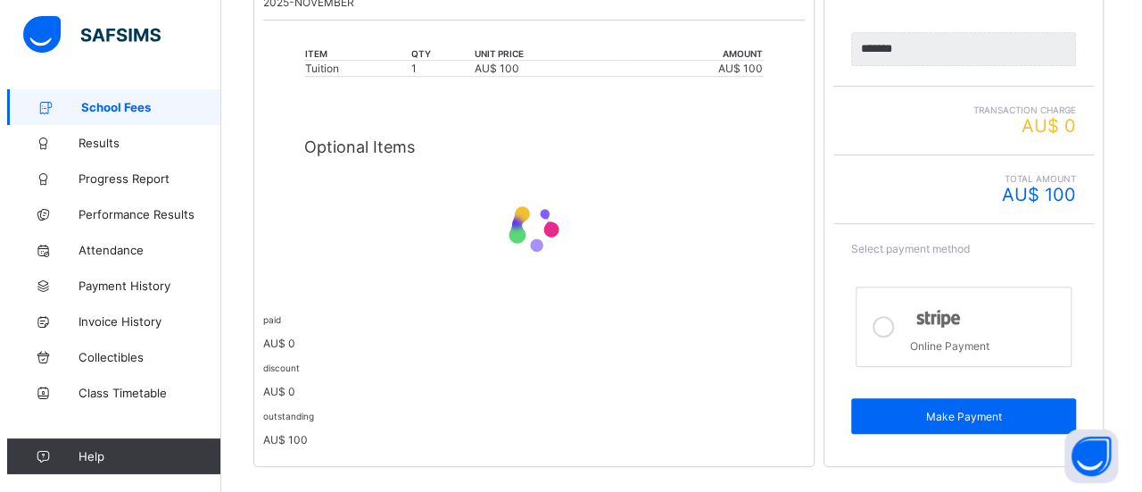
scroll to position [430, 0]
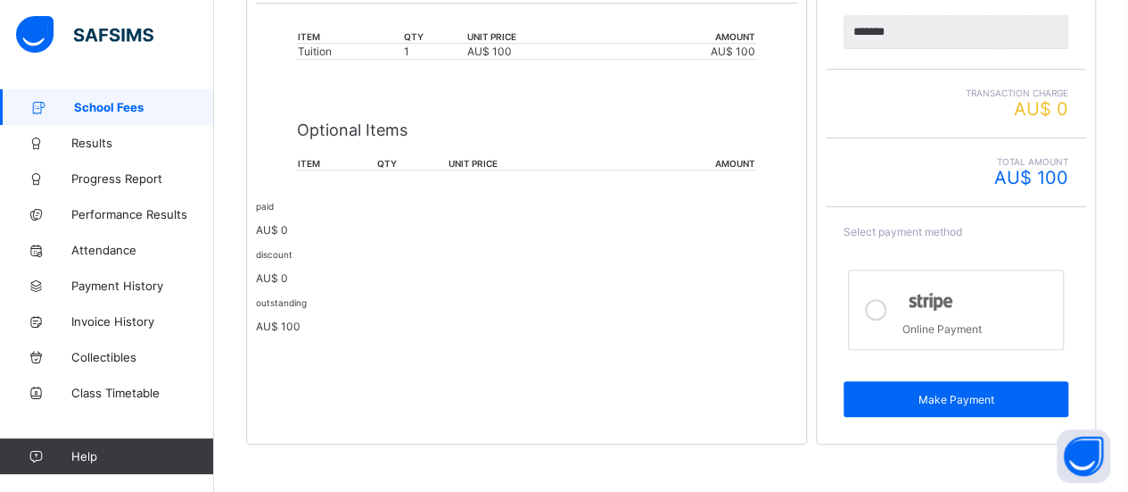
click at [880, 299] on icon at bounding box center [875, 309] width 21 height 21
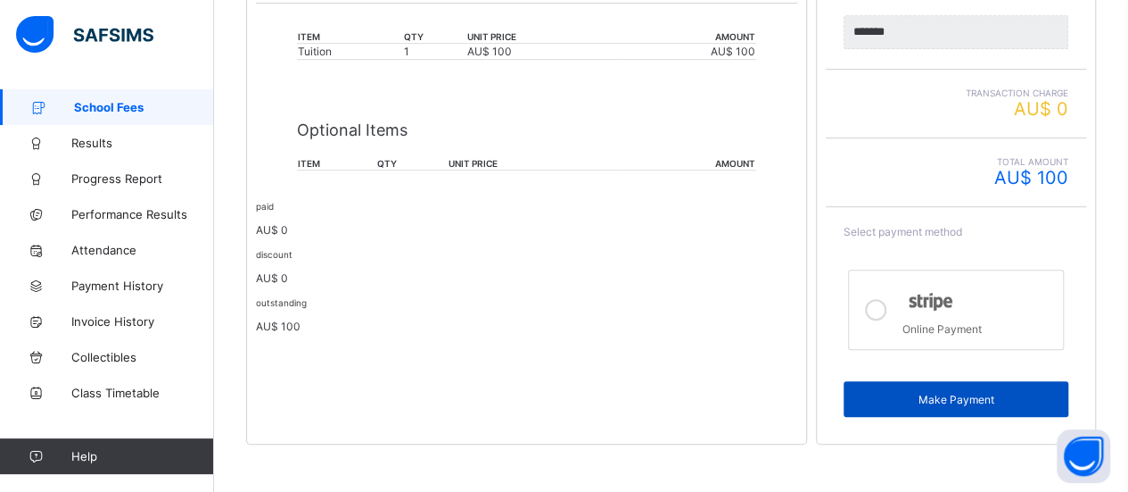
click at [915, 392] on span "Make Payment" at bounding box center [956, 398] width 198 height 13
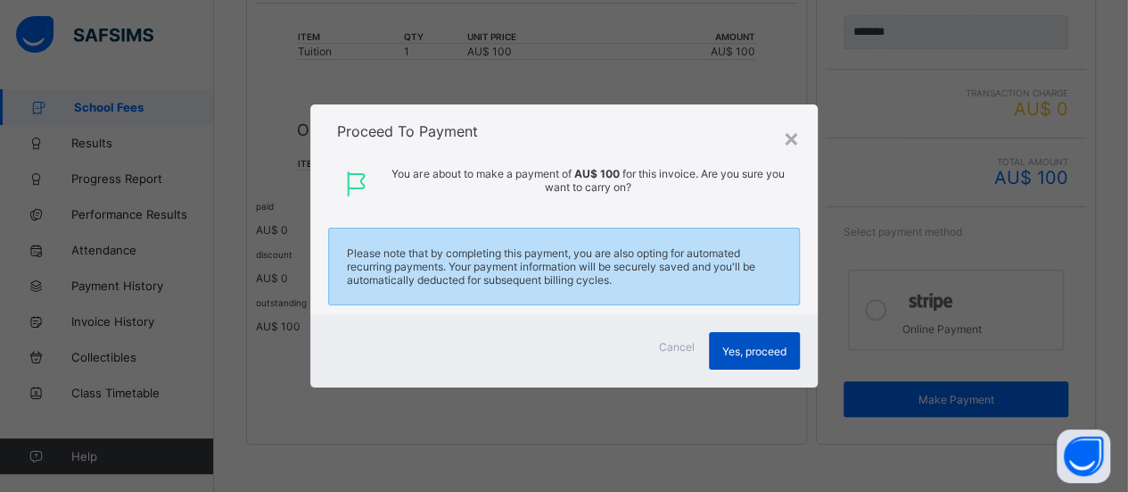
click at [776, 340] on div "Yes, proceed" at bounding box center [754, 350] width 91 height 37
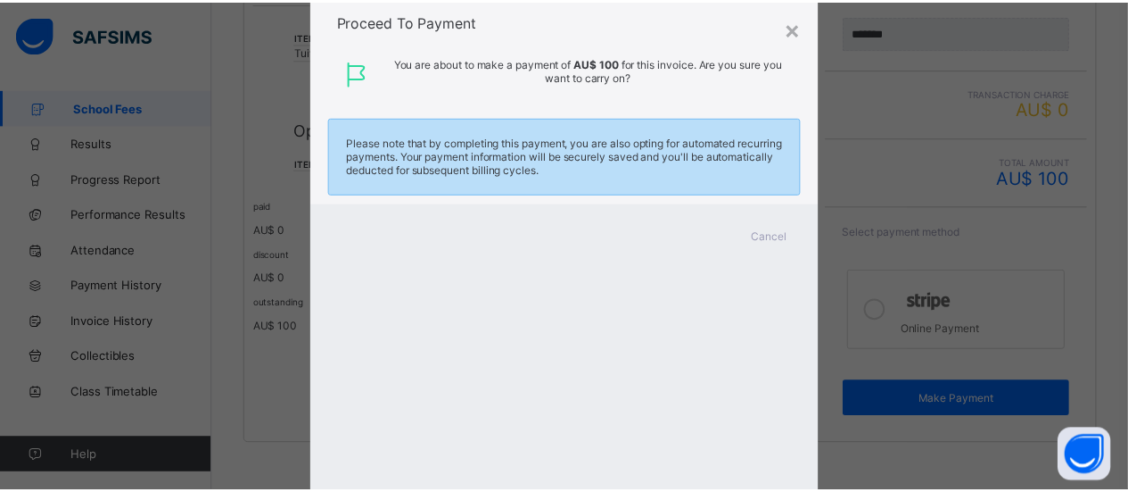
scroll to position [0, 0]
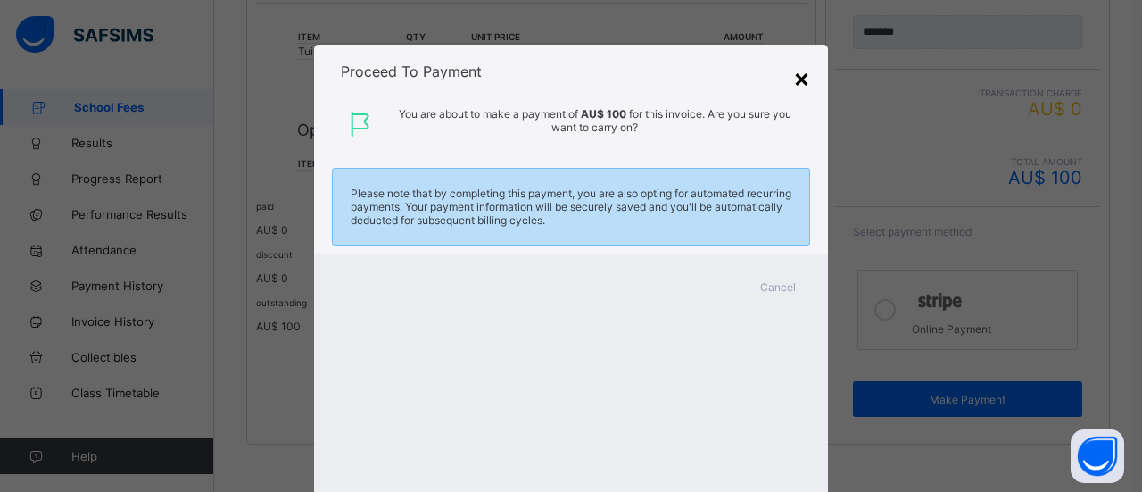
click at [799, 78] on div "×" at bounding box center [801, 77] width 17 height 30
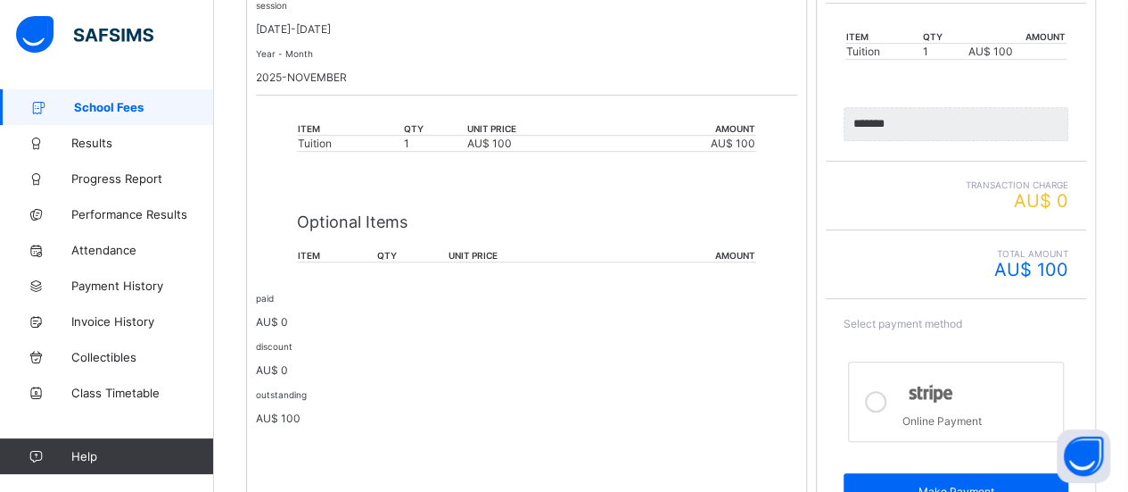
scroll to position [341, 0]
